Goal: Information Seeking & Learning: Learn about a topic

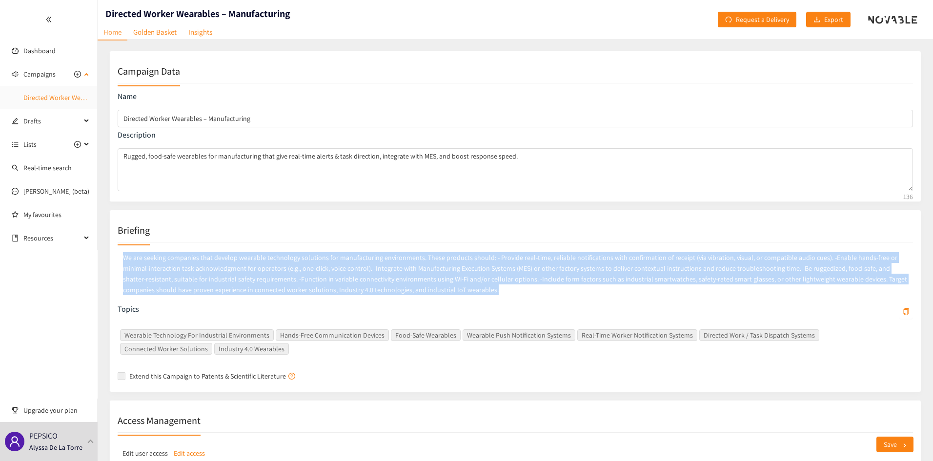
click at [50, 98] on link "Directed Worker Wearables – Manufacturing" at bounding box center [86, 97] width 127 height 9
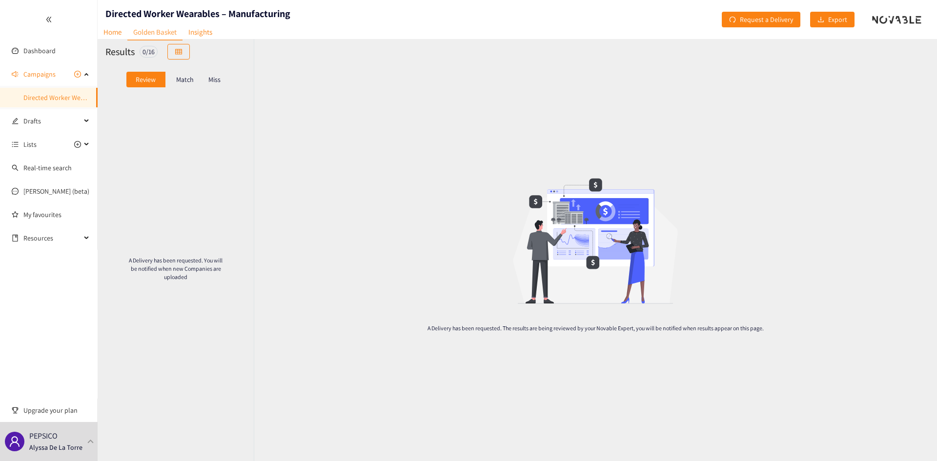
click at [200, 80] on div "Match" at bounding box center [184, 80] width 39 height 16
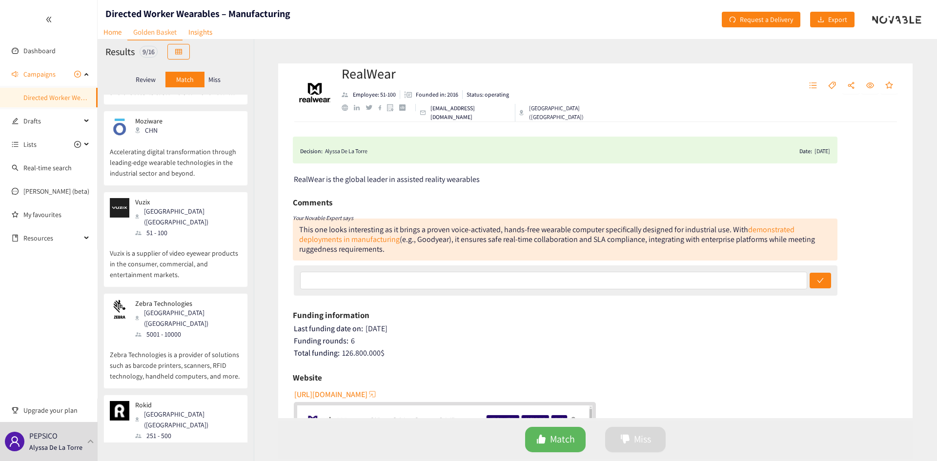
scroll to position [351, 0]
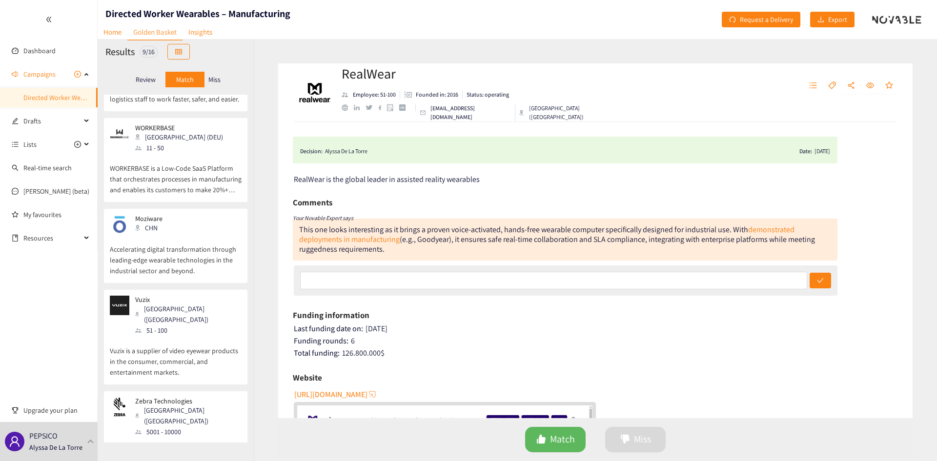
click at [200, 336] on p "Vuzix is a supplier of video eyewear products in the consumer, commercial, and …" at bounding box center [176, 357] width 132 height 42
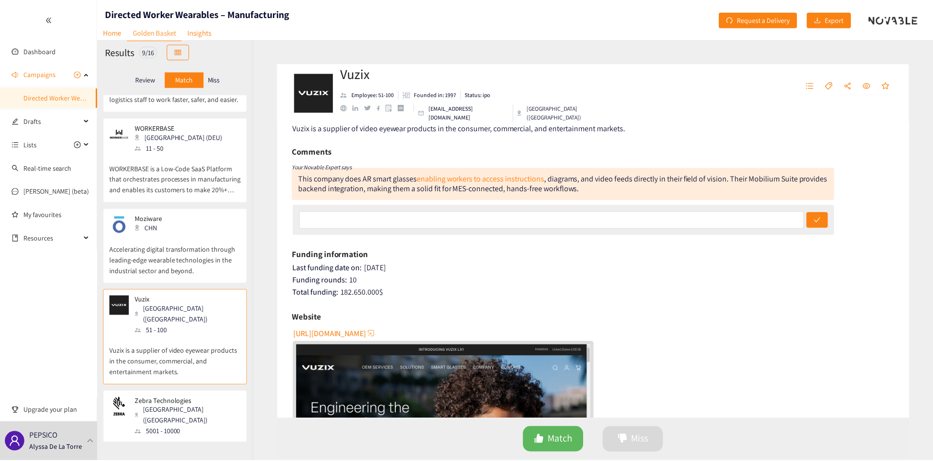
scroll to position [49, 0]
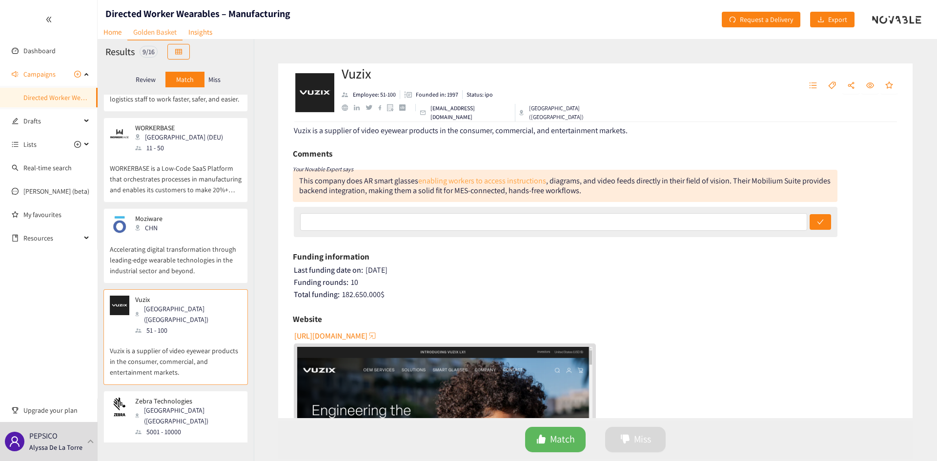
click at [501, 184] on link "enabling workers to access instructions" at bounding box center [482, 181] width 128 height 10
click at [114, 36] on link "Home" at bounding box center [113, 31] width 30 height 15
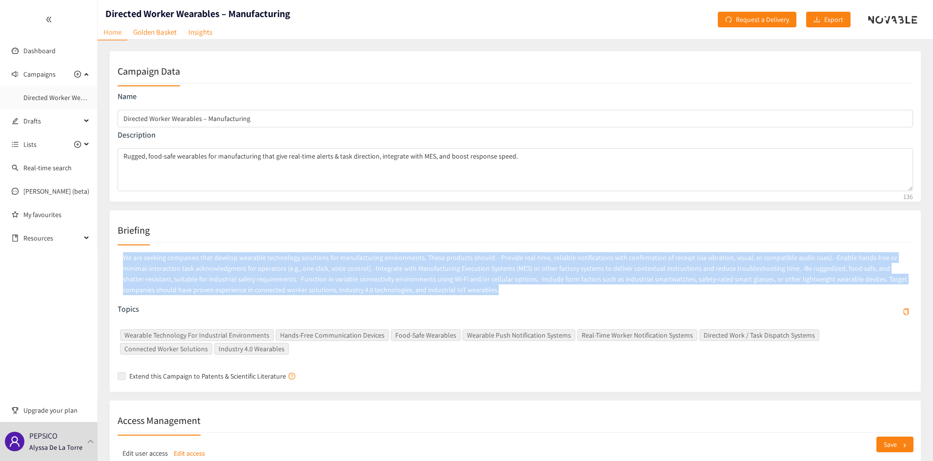
drag, startPoint x: 123, startPoint y: 256, endPoint x: 492, endPoint y: 303, distance: 371.9
click at [492, 303] on div "We are seeking companies that develop wearable technology solutions for manufac…" at bounding box center [516, 277] width 796 height 54
click at [508, 304] on div "We are seeking companies that develop wearable technology solutions for manufac…" at bounding box center [516, 277] width 796 height 54
drag, startPoint x: 121, startPoint y: 256, endPoint x: 464, endPoint y: 300, distance: 345.9
click at [464, 300] on div "We are seeking companies that develop wearable technology solutions for manufac…" at bounding box center [516, 277] width 796 height 54
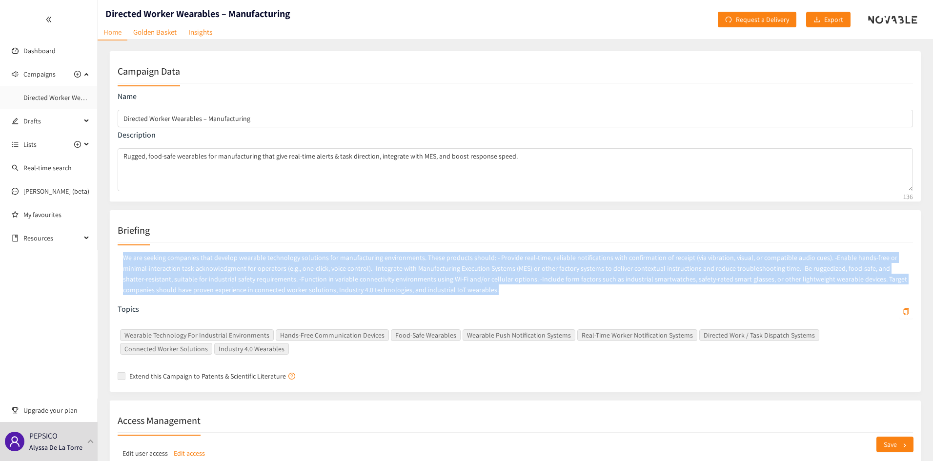
copy p "We are seeking companies that develop wearable technology solutions for manufac…"
